Goal: Information Seeking & Learning: Learn about a topic

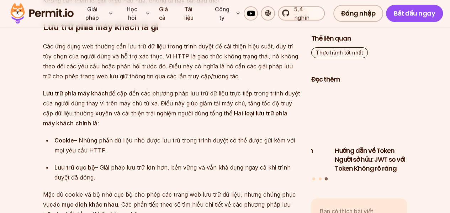
scroll to position [855, 0]
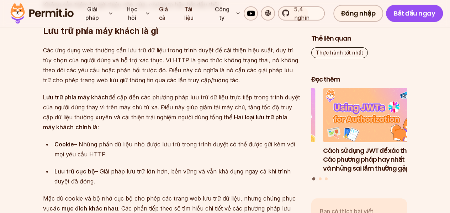
click at [282, 63] on font "Các ứng dụng web thường cần lưu trữ dữ liệu trong trình duyệt để cải thiện hiệu…" at bounding box center [170, 65] width 255 height 37
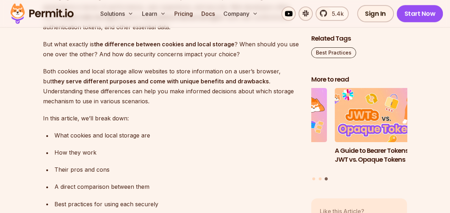
scroll to position [484, 0]
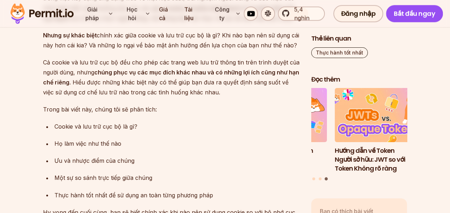
click at [233, 81] on font ". Hiểu được những khác biệt này có thể giúp bạn đưa ra quyết định sáng suốt về …" at bounding box center [166, 87] width 246 height 17
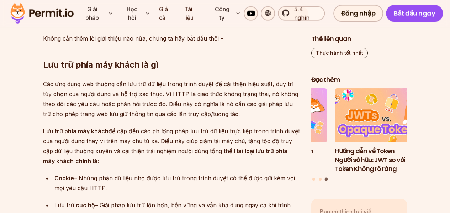
scroll to position [821, 0]
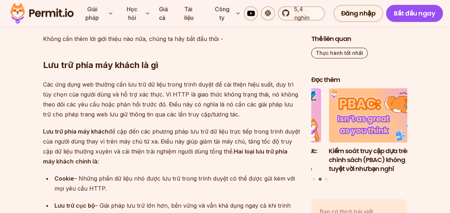
click at [230, 114] on p "Các ứng dụng web thường cần lưu trữ dữ liệu trong trình duyệt để cải thiện hiệu…" at bounding box center [171, 99] width 257 height 40
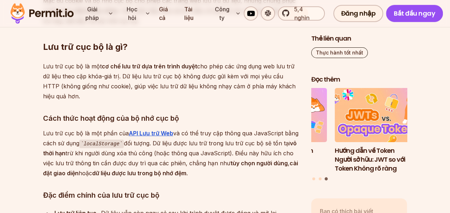
scroll to position [1042, 0]
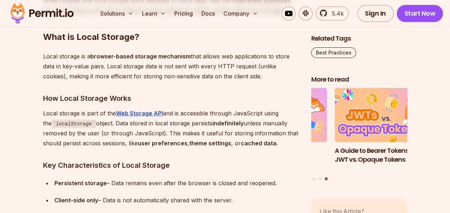
click at [294, 36] on h2 "What is Local Storage?" at bounding box center [171, 23] width 257 height 40
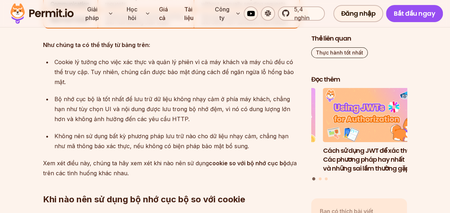
scroll to position [2758, 0]
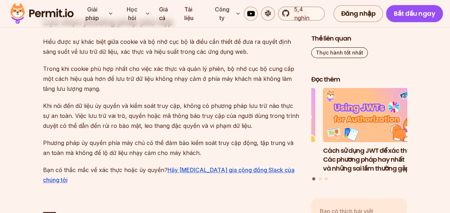
scroll to position [4352, 0]
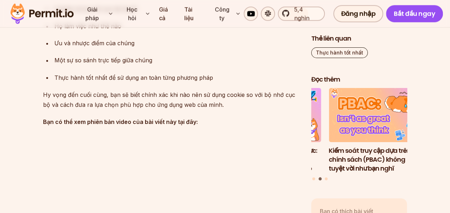
scroll to position [590, 0]
